Goal: Find specific page/section: Find specific page/section

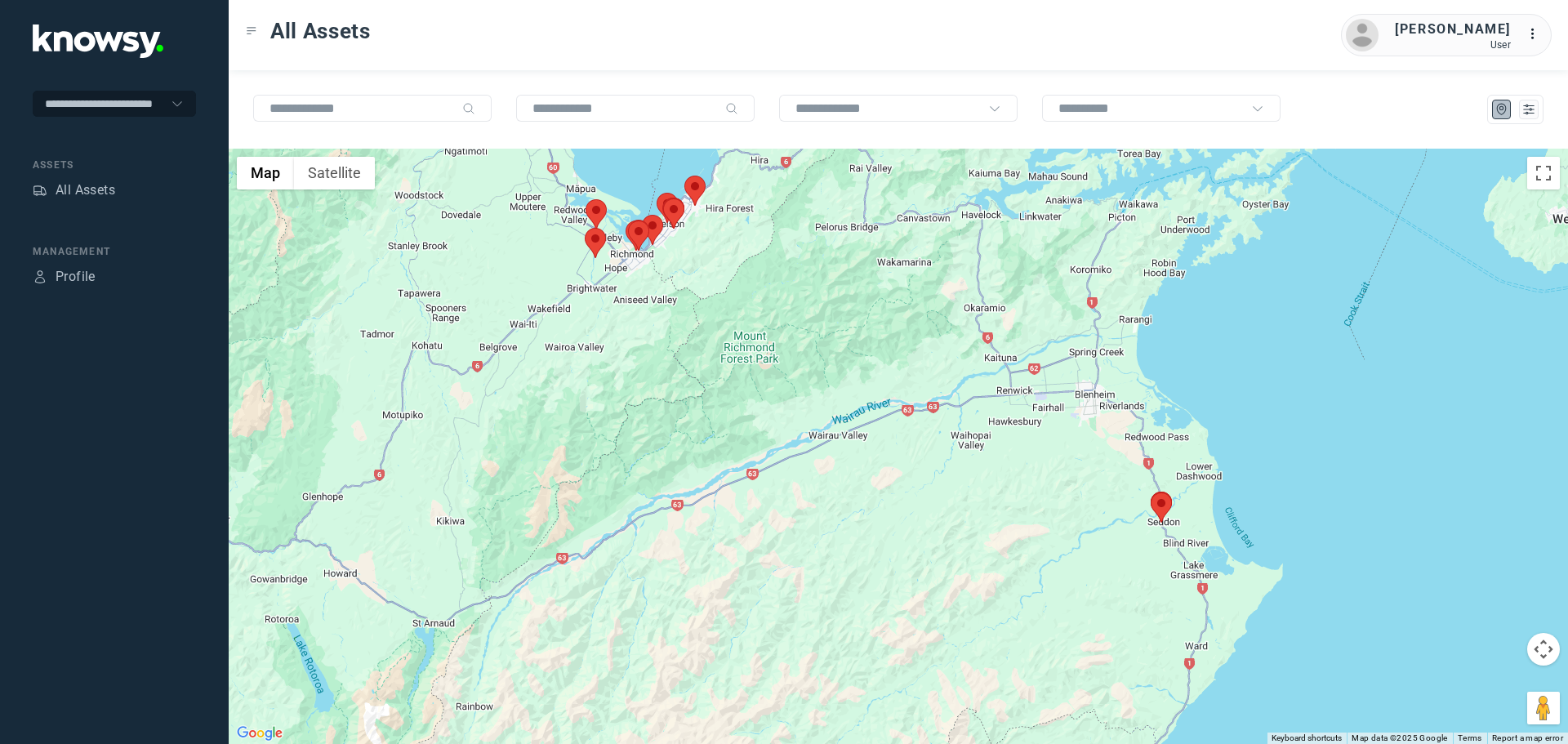
drag, startPoint x: 1206, startPoint y: 507, endPoint x: 1154, endPoint y: 351, distance: 164.4
click at [1154, 351] on div at bounding box center [899, 446] width 1340 height 595
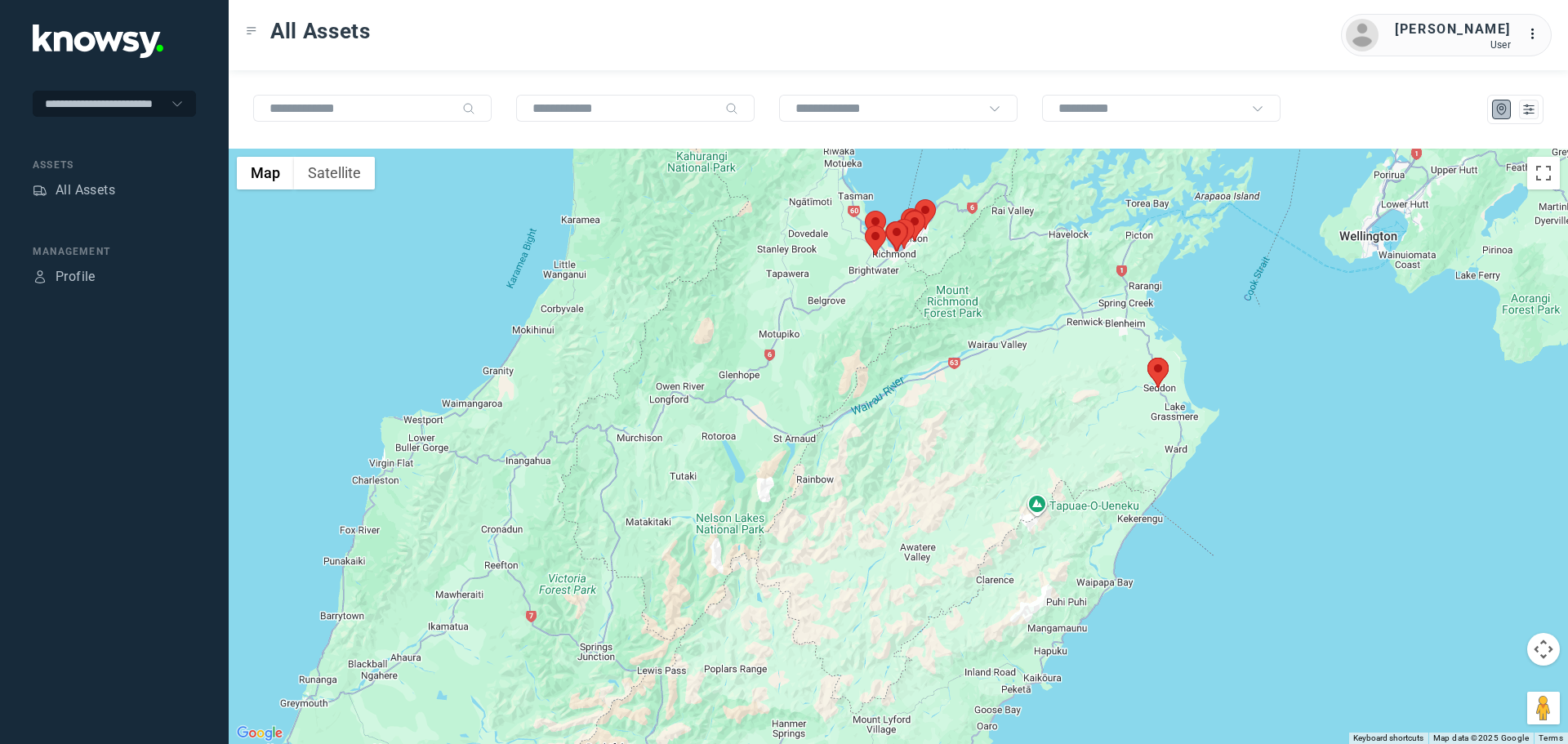
drag, startPoint x: 972, startPoint y: 311, endPoint x: 963, endPoint y: 388, distance: 77.5
click at [963, 388] on div at bounding box center [899, 446] width 1340 height 595
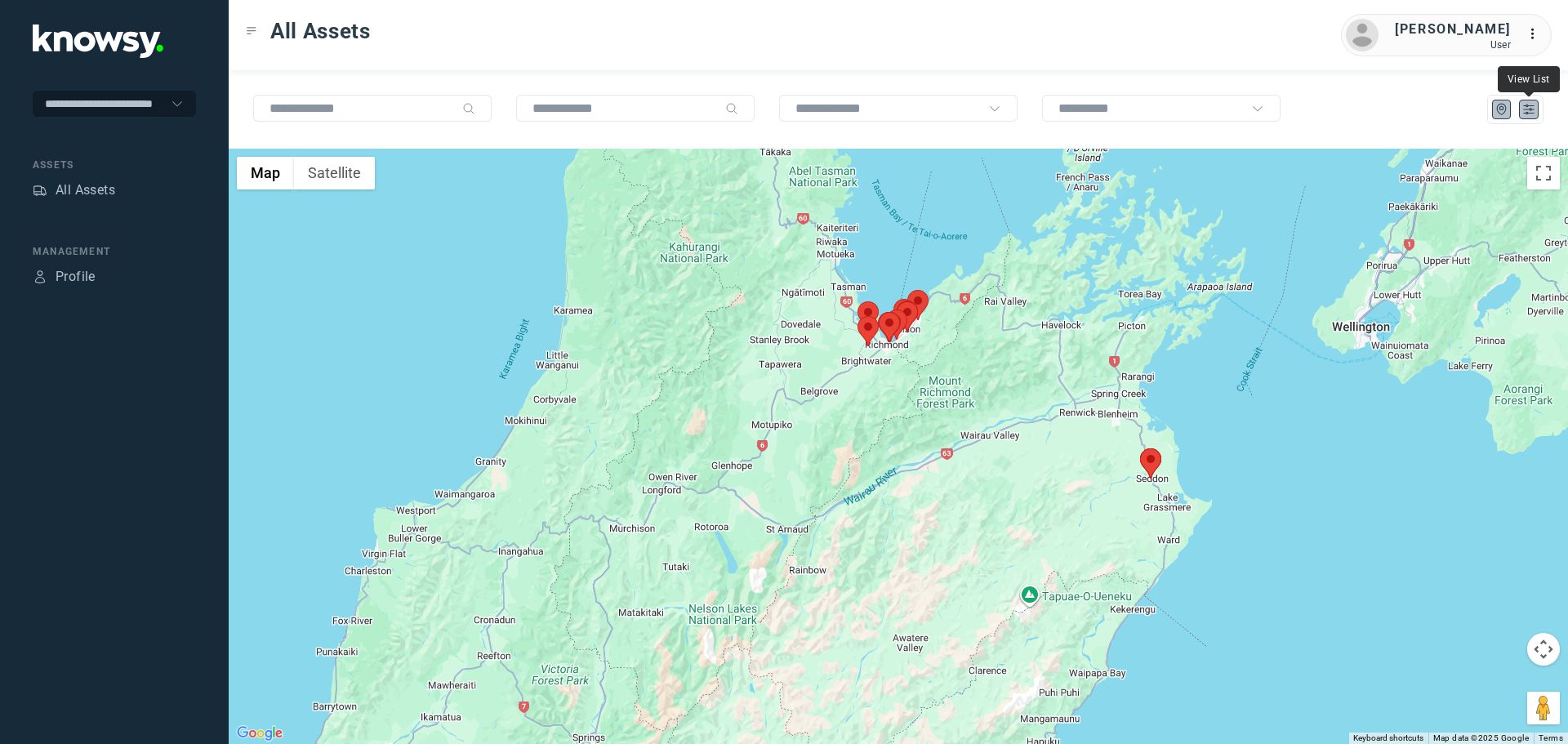
click at [1533, 109] on icon "List" at bounding box center [1529, 109] width 14 height 14
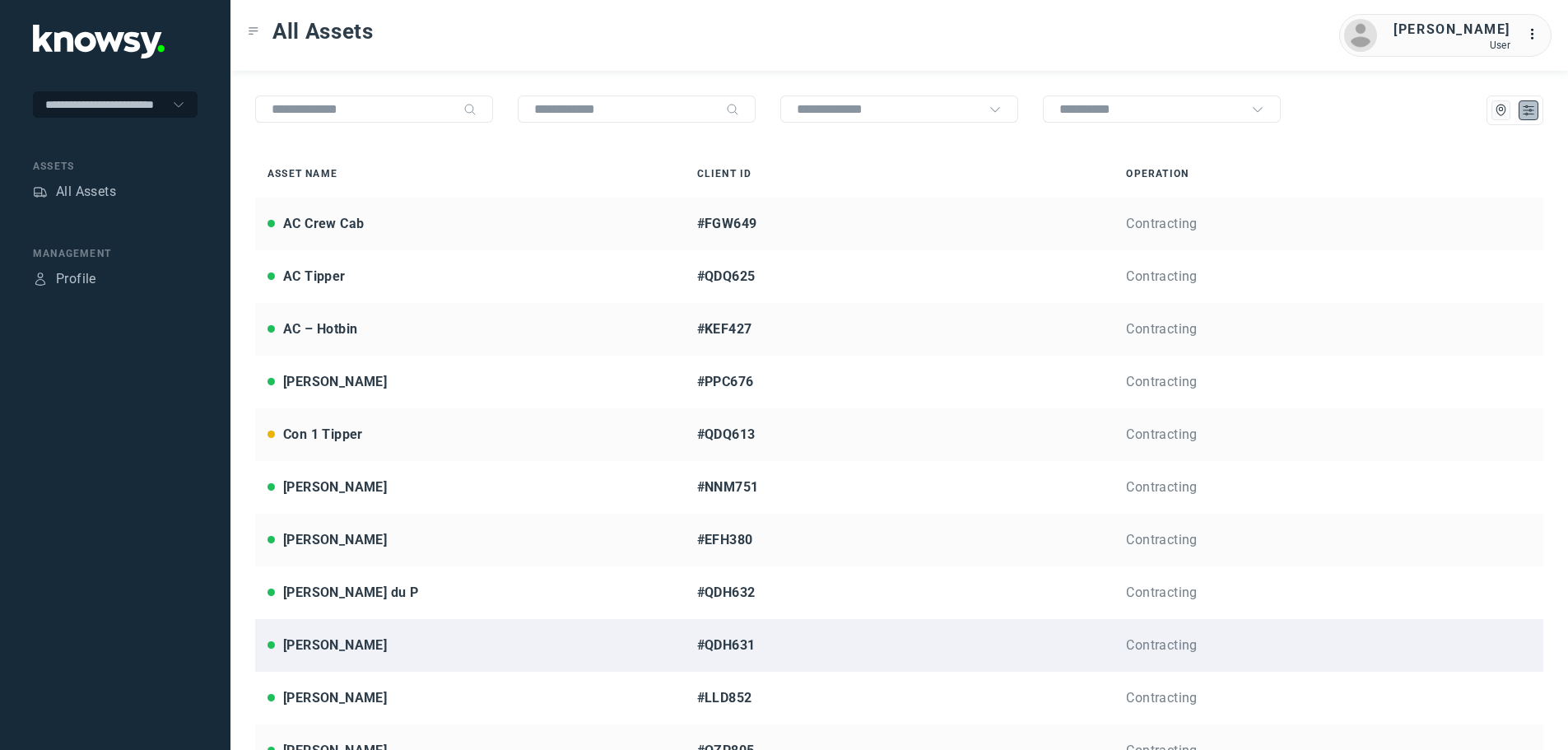
click at [331, 643] on div "[PERSON_NAME]" at bounding box center [335, 645] width 104 height 20
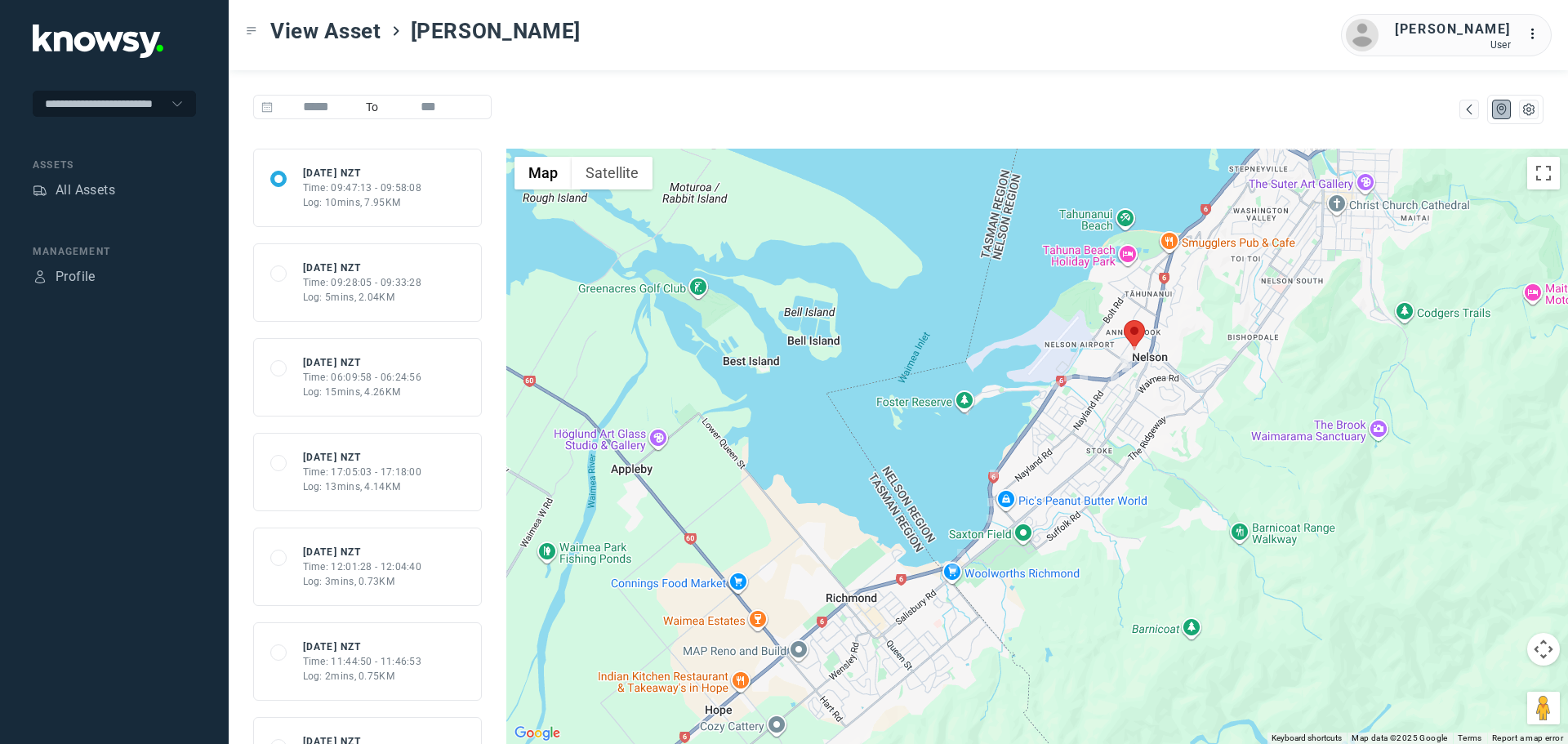
drag, startPoint x: 1158, startPoint y: 362, endPoint x: 1091, endPoint y: 460, distance: 118.7
click at [1091, 460] on div at bounding box center [1037, 446] width 1062 height 595
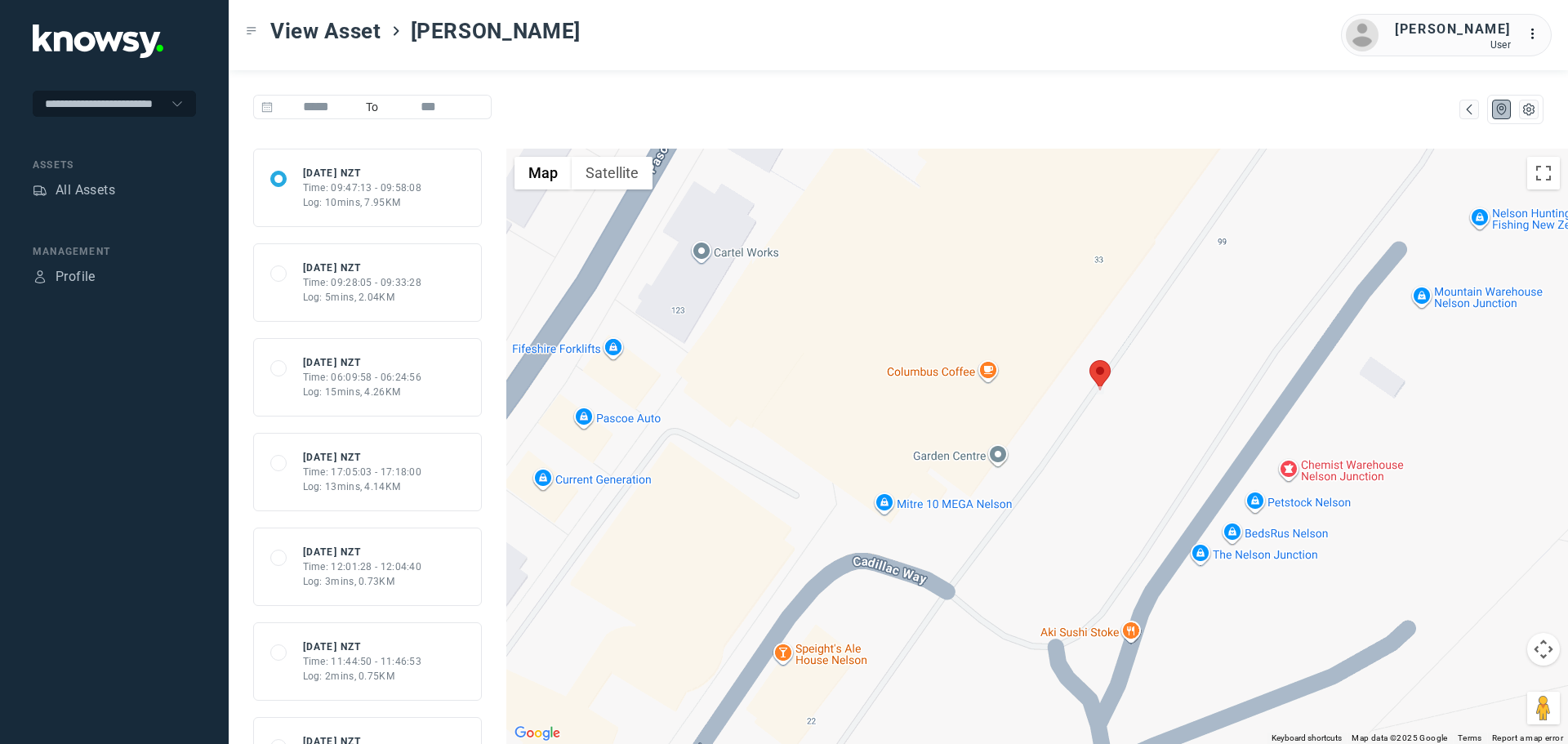
drag, startPoint x: 1183, startPoint y: 334, endPoint x: 996, endPoint y: 445, distance: 217.5
click at [997, 445] on div at bounding box center [1037, 446] width 1062 height 595
click at [614, 169] on button "Satellite" at bounding box center [612, 173] width 81 height 32
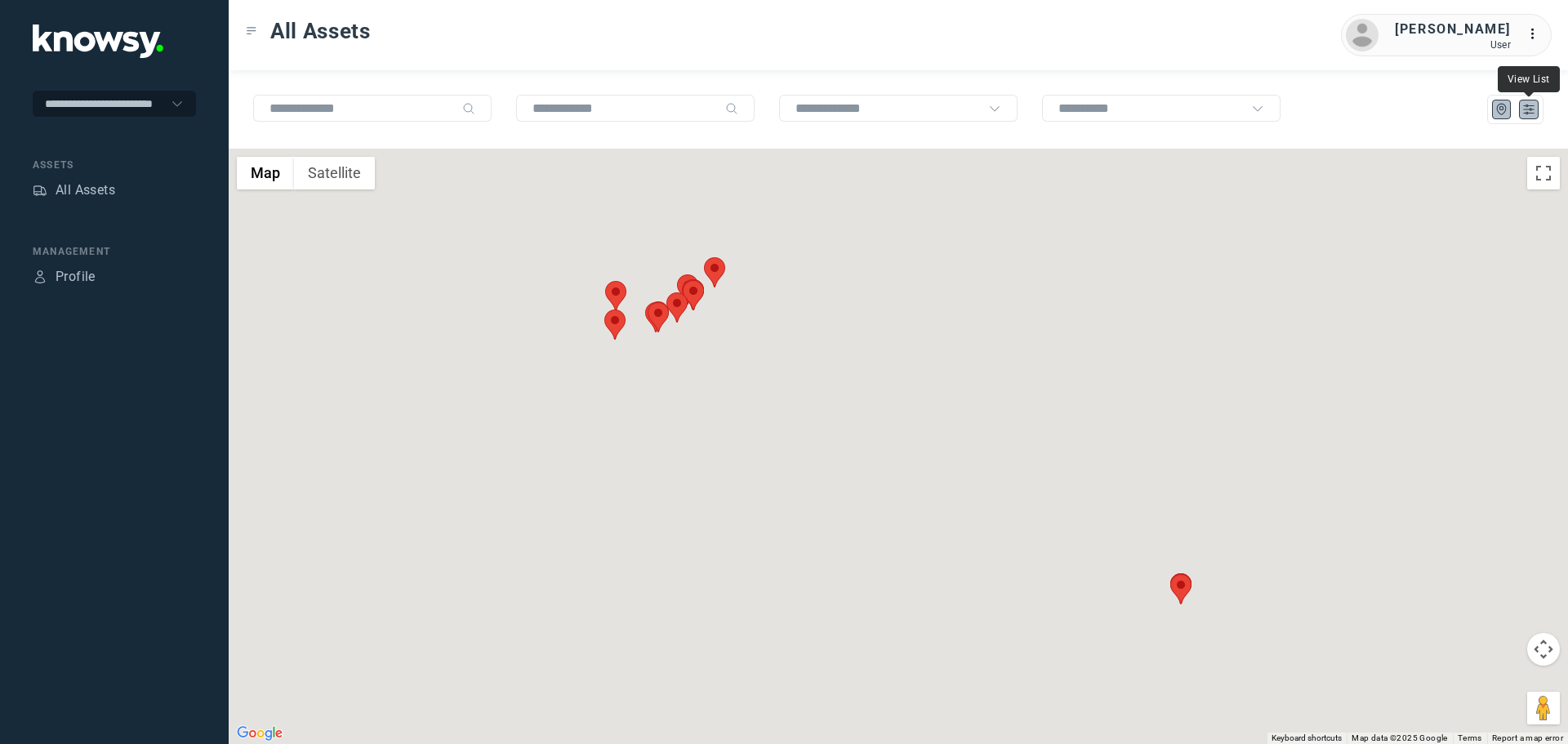
click at [1526, 111] on icon "List" at bounding box center [1529, 109] width 14 height 14
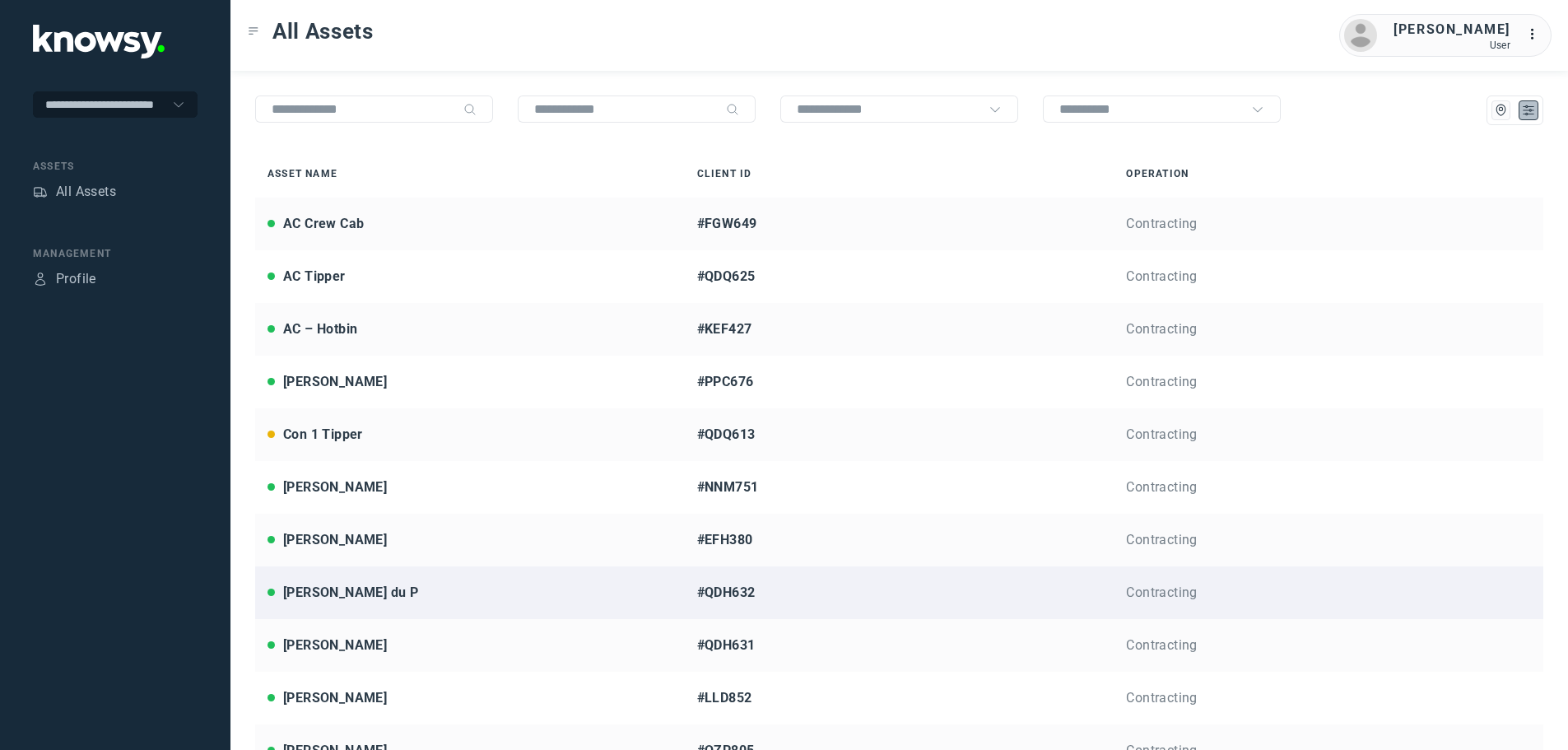
click at [339, 591] on div "[PERSON_NAME] du P" at bounding box center [350, 593] width 135 height 20
